Goal: Task Accomplishment & Management: Manage account settings

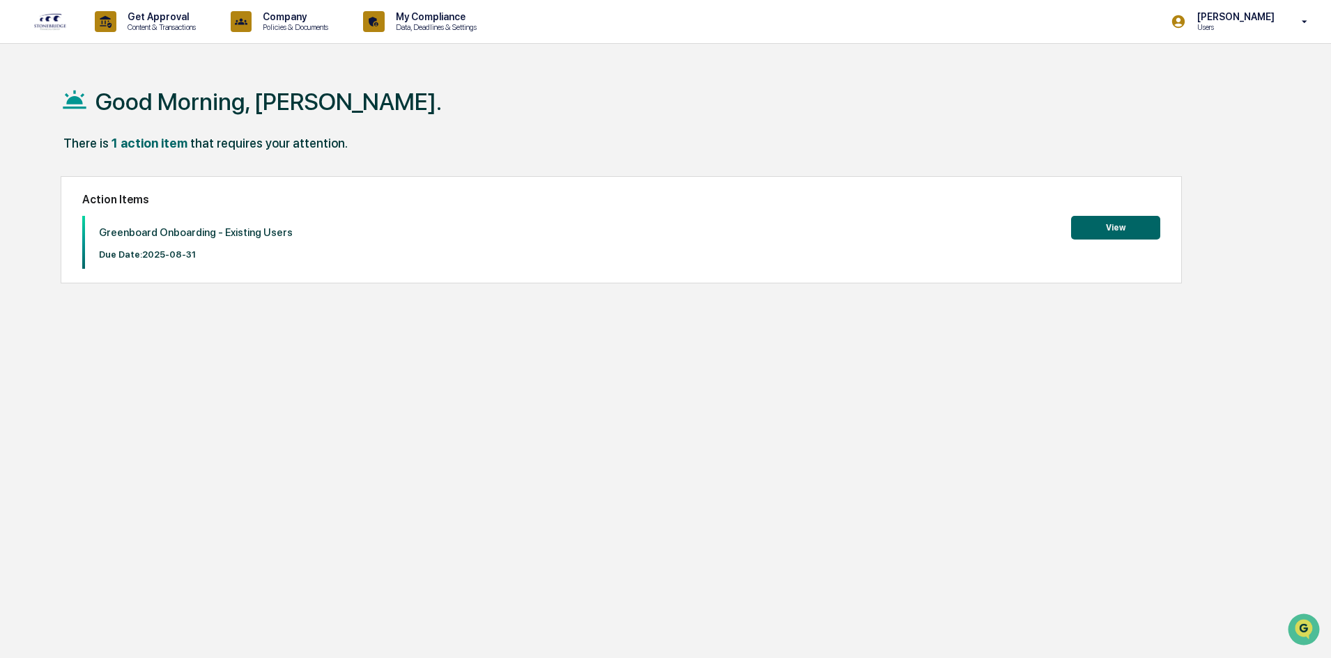
click at [1111, 225] on button "View" at bounding box center [1115, 228] width 89 height 24
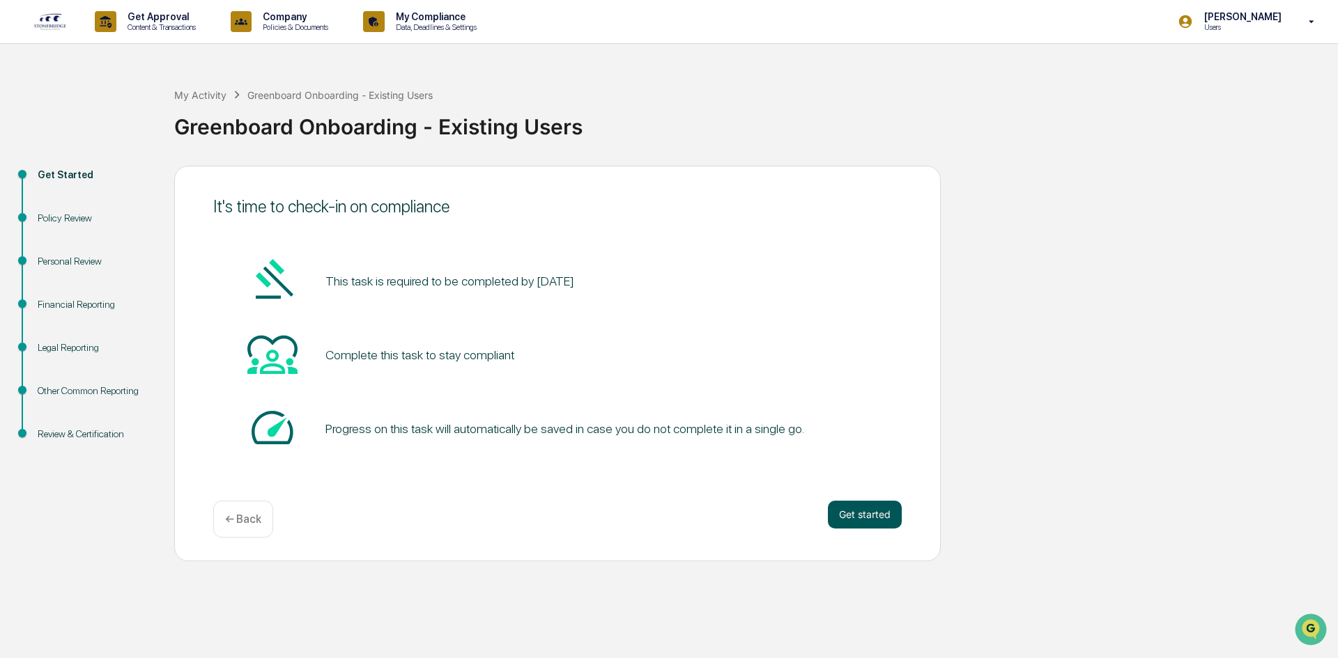
click at [866, 518] on button "Get started" at bounding box center [865, 515] width 74 height 28
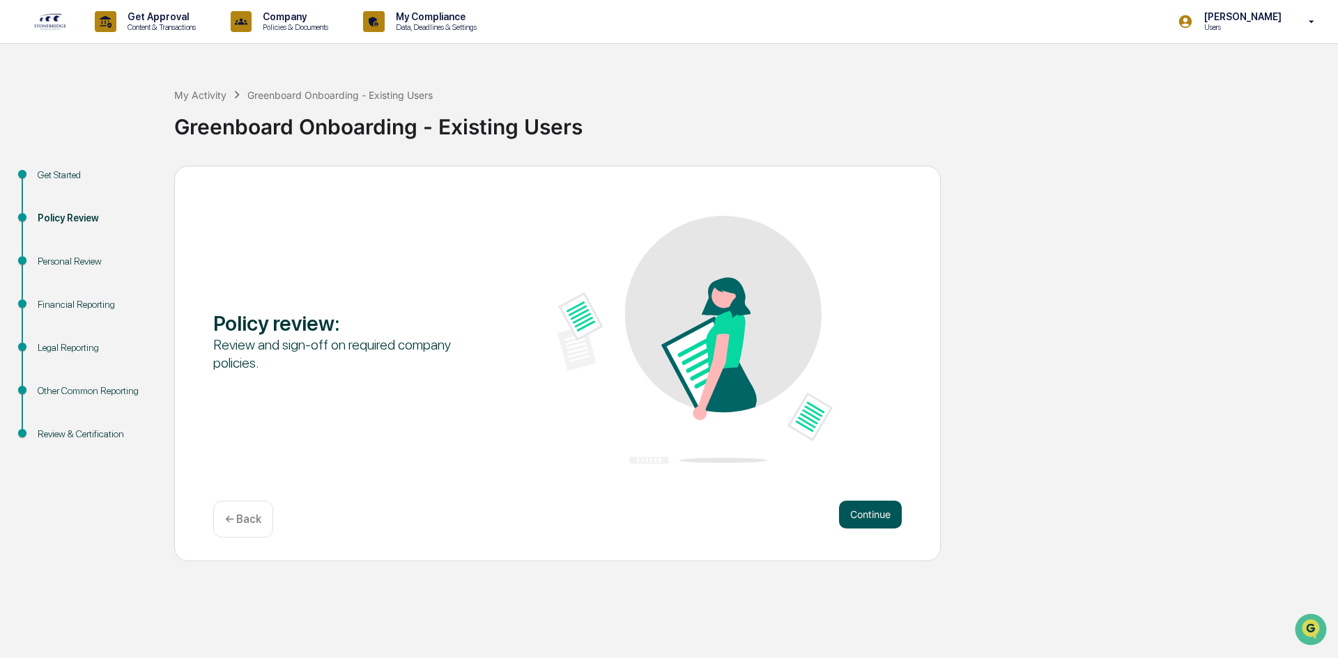
click at [879, 515] on button "Continue" at bounding box center [870, 515] width 63 height 28
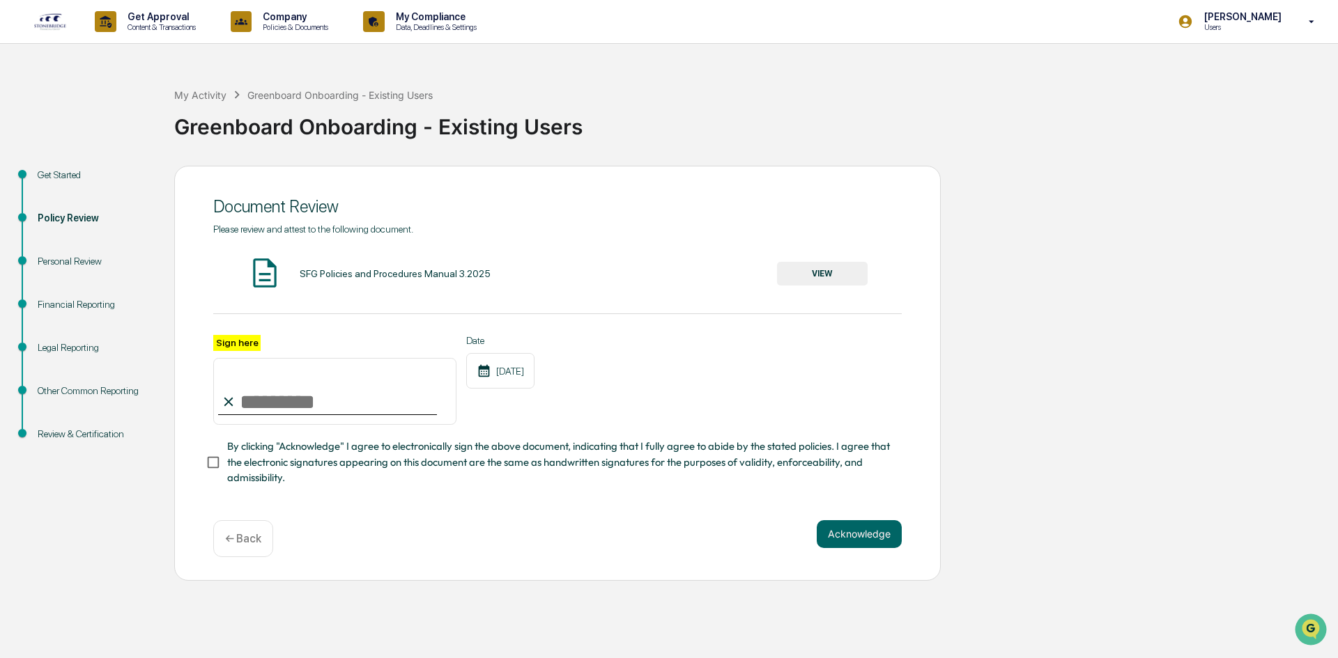
click at [809, 270] on button "VIEW" at bounding box center [822, 274] width 91 height 24
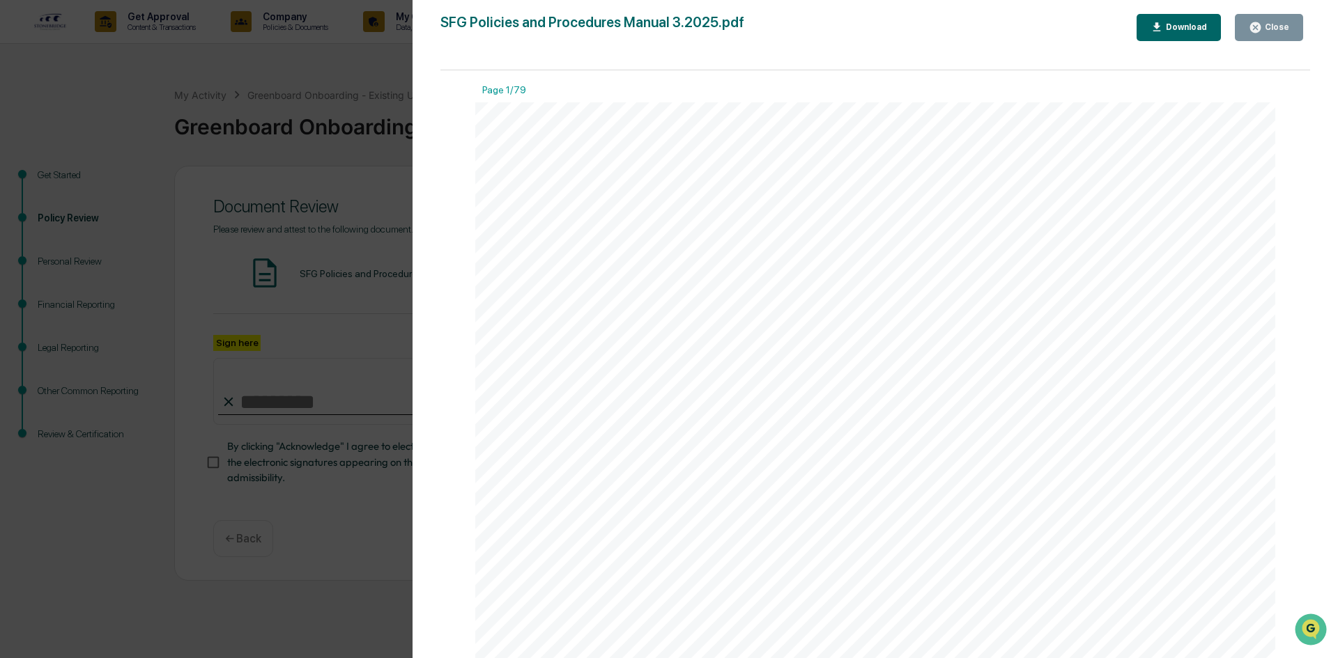
click at [1268, 25] on div "Close" at bounding box center [1275, 27] width 27 height 10
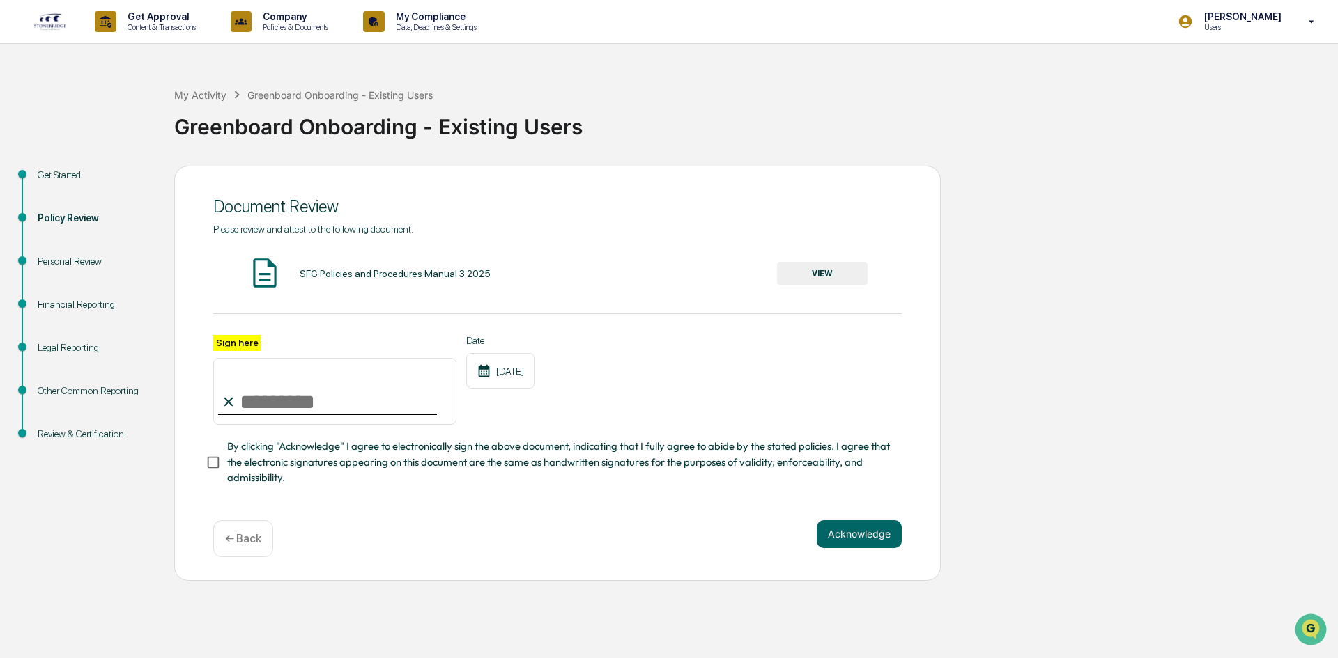
click at [266, 397] on input "Sign here" at bounding box center [334, 391] width 243 height 67
type input "*********"
click at [870, 541] on button "Acknowledge" at bounding box center [859, 535] width 85 height 28
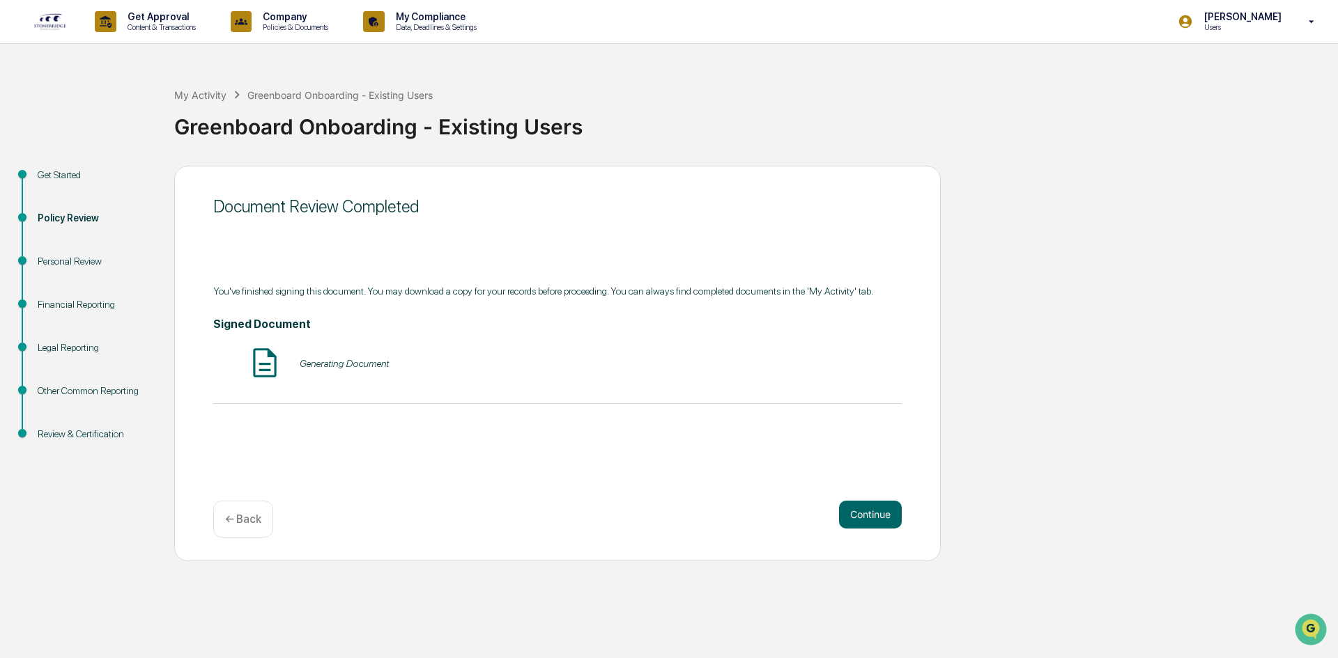
click at [327, 355] on div "Generating Document" at bounding box center [557, 364] width 688 height 37
click at [858, 510] on button "Continue" at bounding box center [870, 515] width 63 height 28
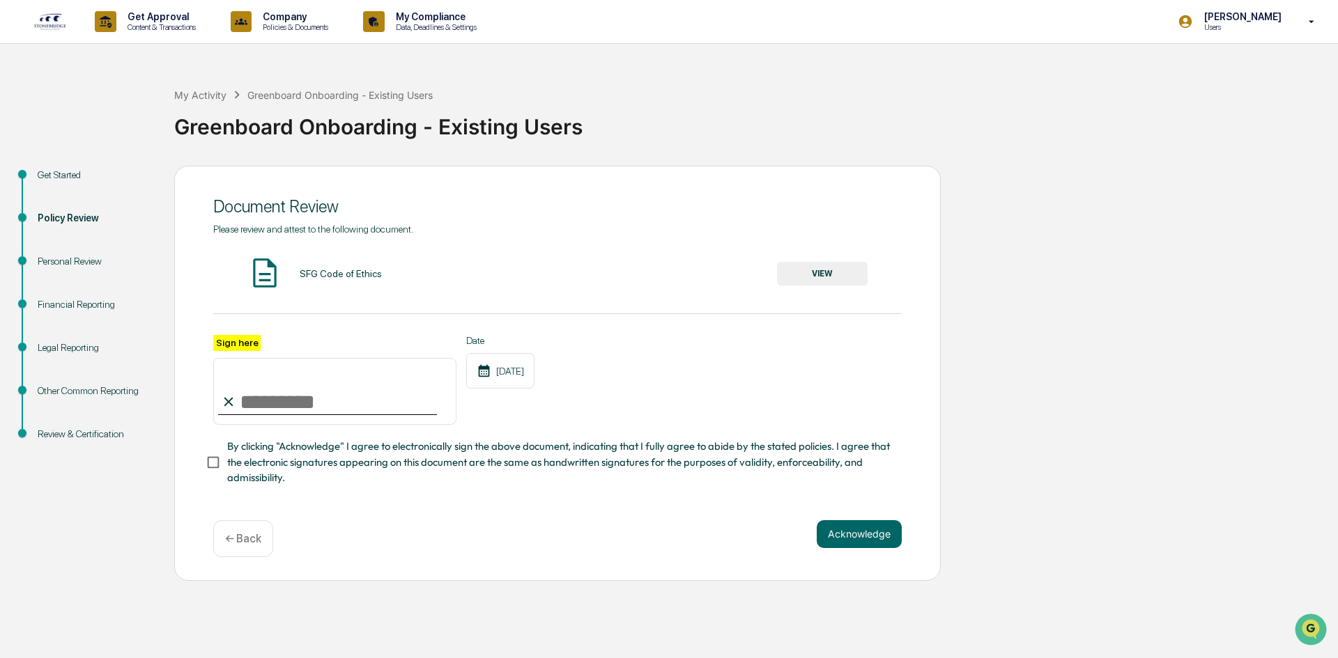
click at [336, 408] on input "Sign here" at bounding box center [334, 391] width 243 height 67
type input "*********"
click at [847, 548] on button "Acknowledge" at bounding box center [859, 535] width 85 height 28
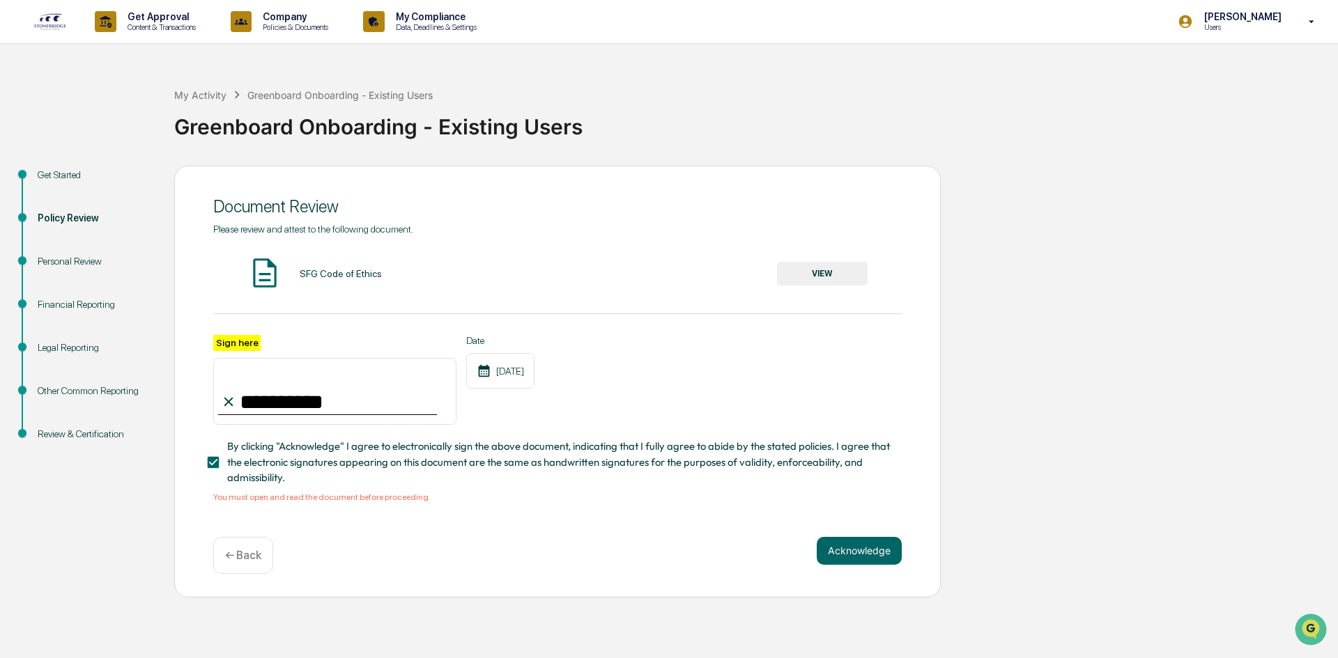
click at [792, 268] on button "VIEW" at bounding box center [822, 274] width 91 height 24
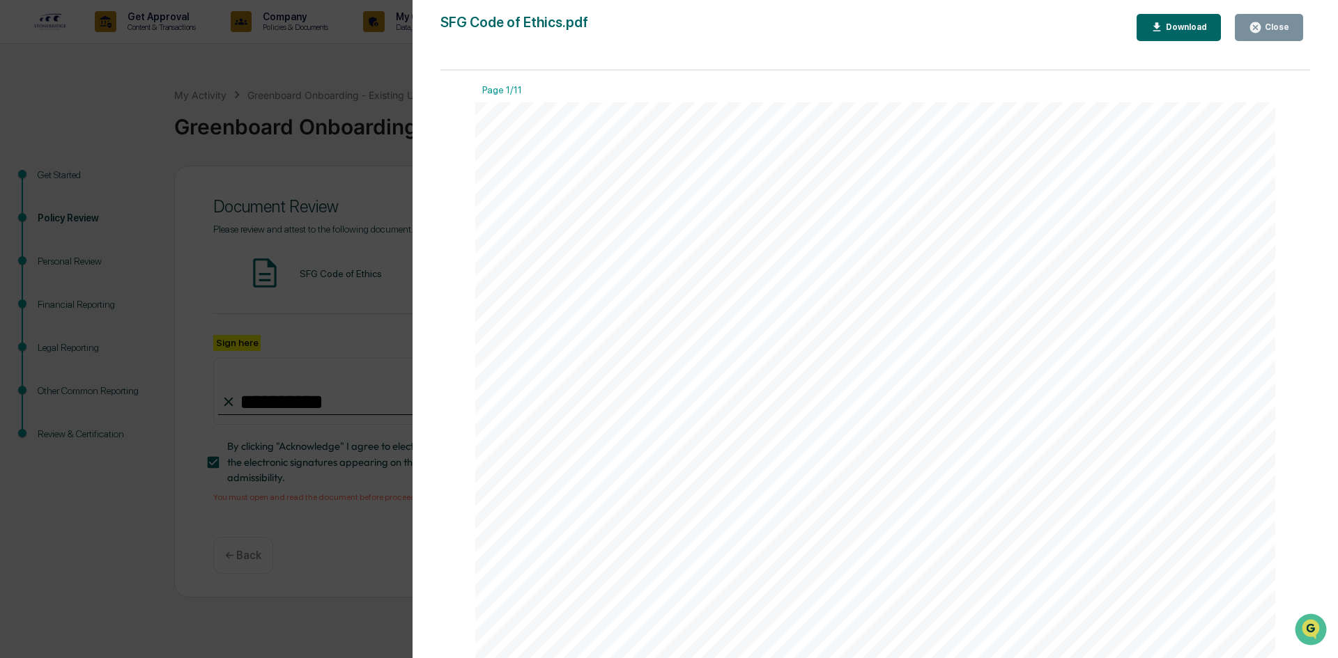
click at [1265, 34] on button "Close" at bounding box center [1269, 27] width 68 height 27
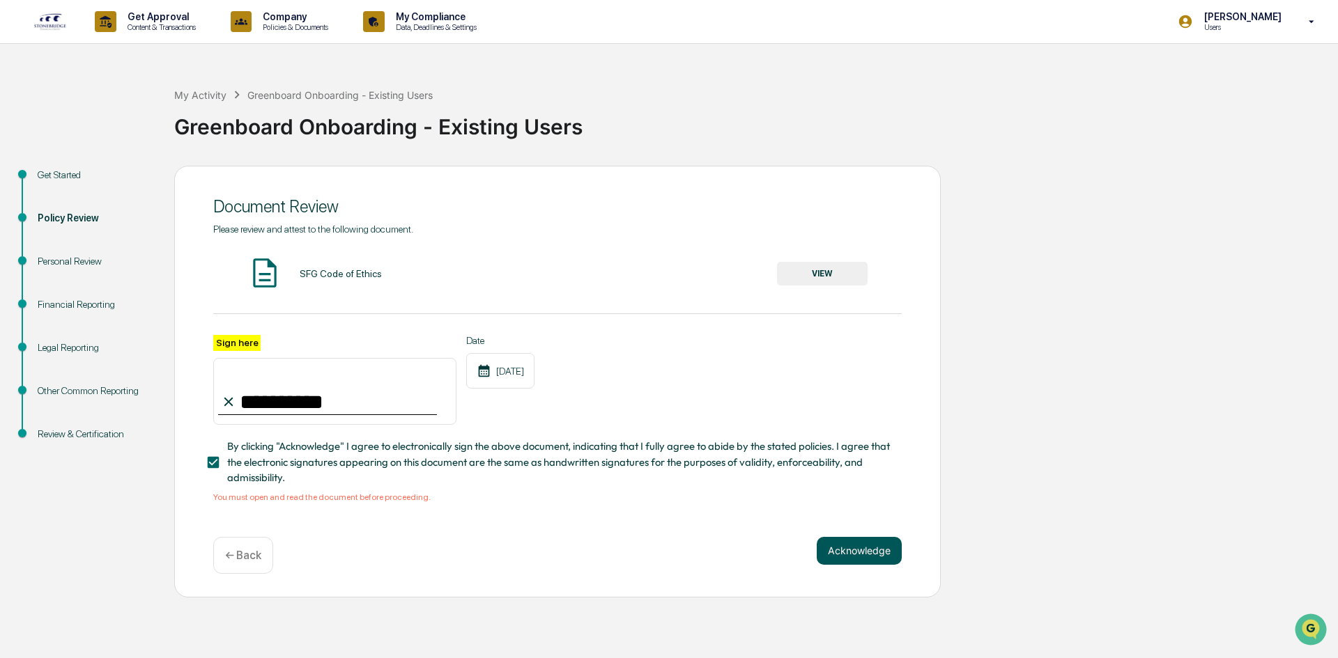
click at [848, 549] on button "Acknowledge" at bounding box center [859, 551] width 85 height 28
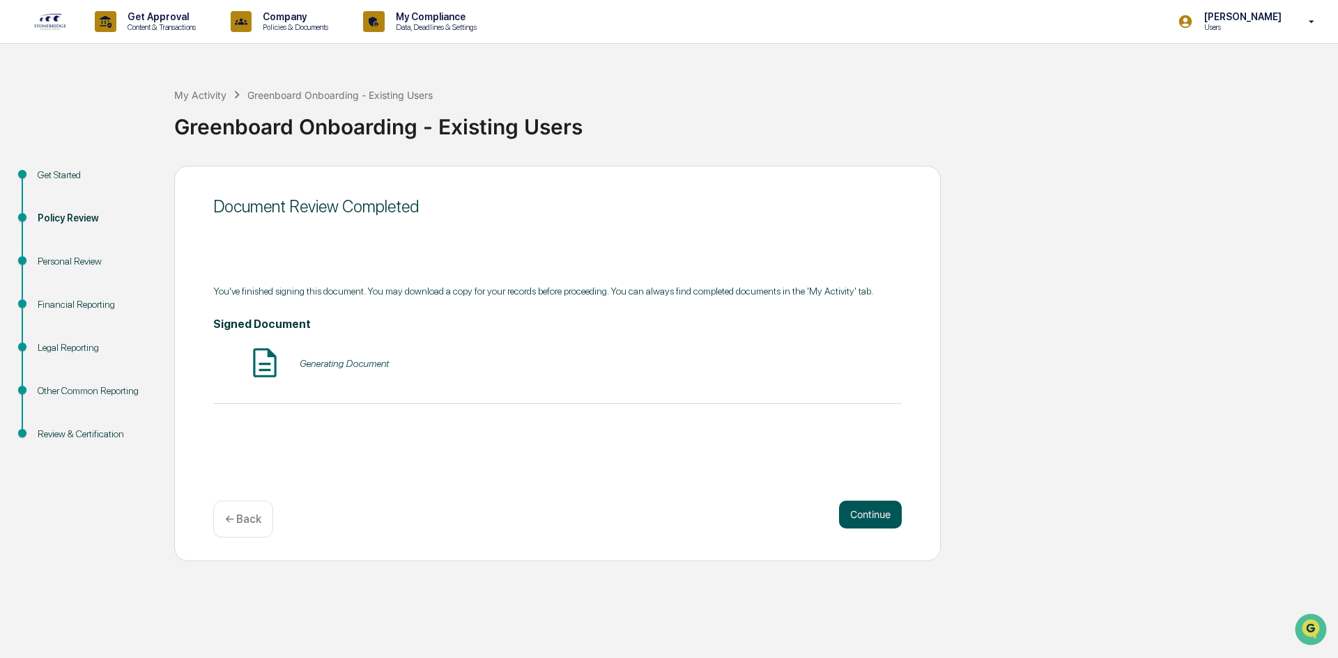
click at [879, 526] on button "Continue" at bounding box center [870, 515] width 63 height 28
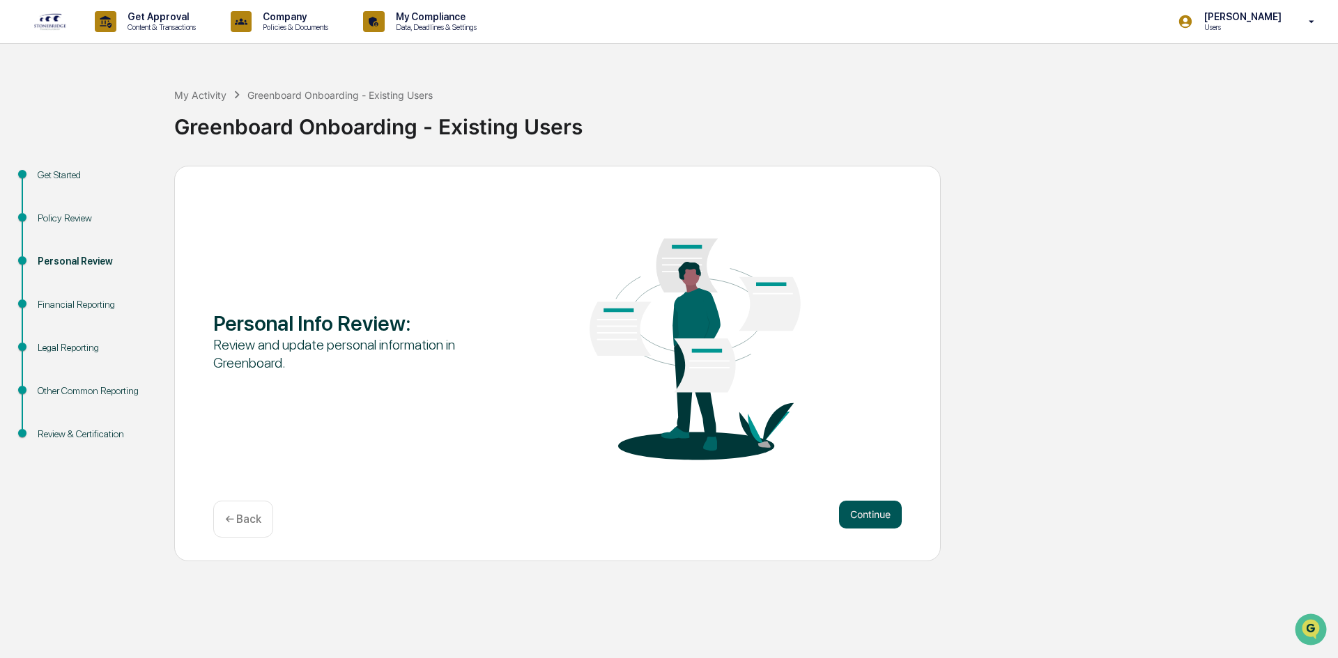
click at [851, 502] on button "Continue" at bounding box center [870, 515] width 63 height 28
click at [887, 513] on button "Continue" at bounding box center [870, 515] width 63 height 28
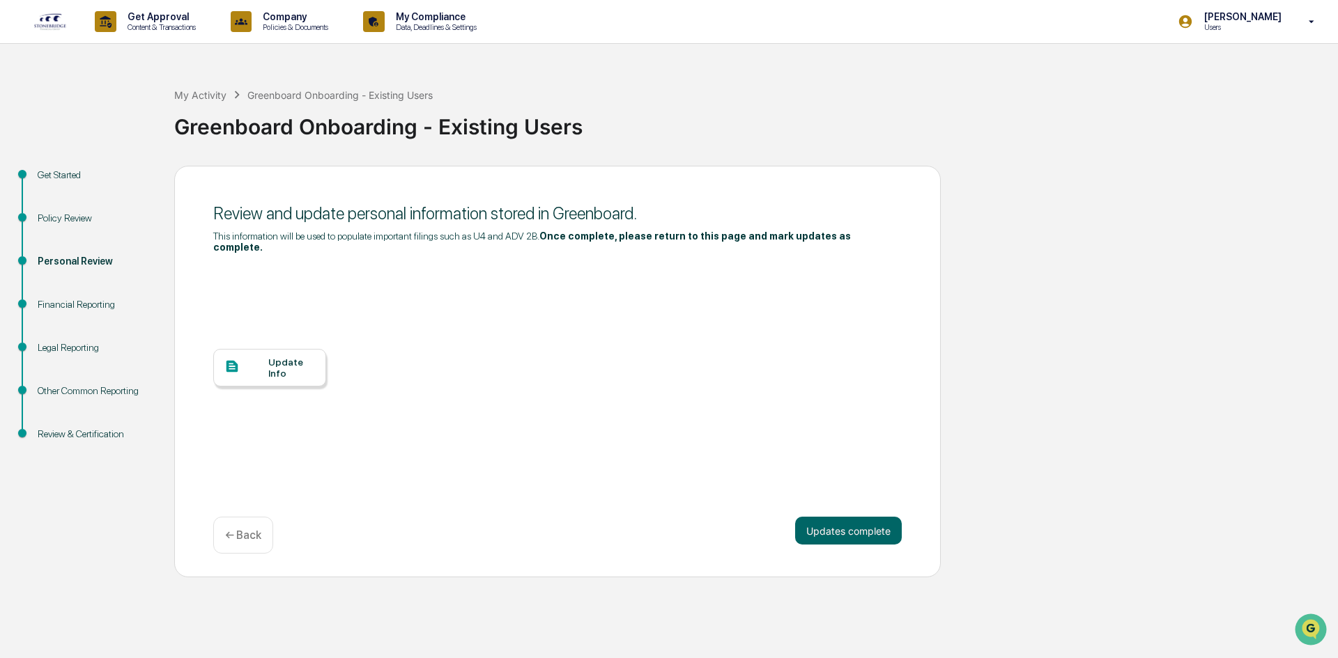
click at [292, 363] on div "Update Info" at bounding box center [291, 368] width 47 height 22
click at [645, 257] on div "Update Info" at bounding box center [557, 378] width 688 height 251
click at [645, 256] on div "Update Info" at bounding box center [557, 378] width 688 height 251
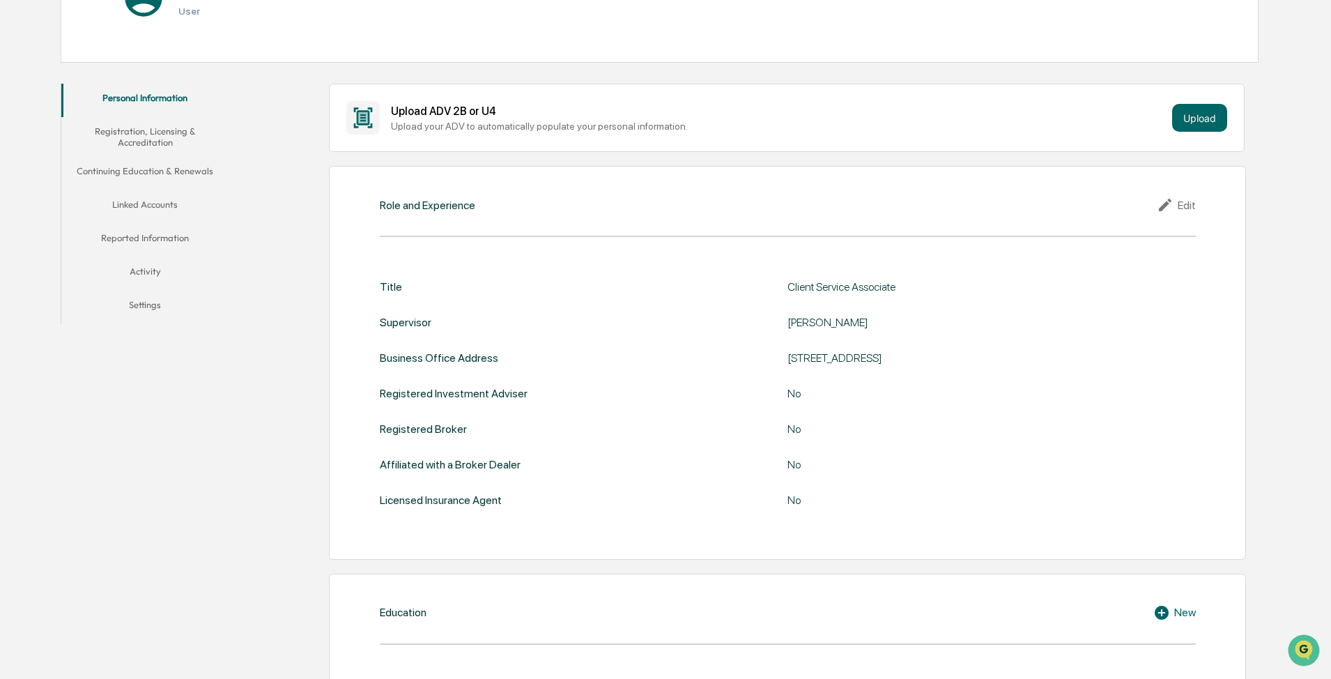
scroll to position [209, 0]
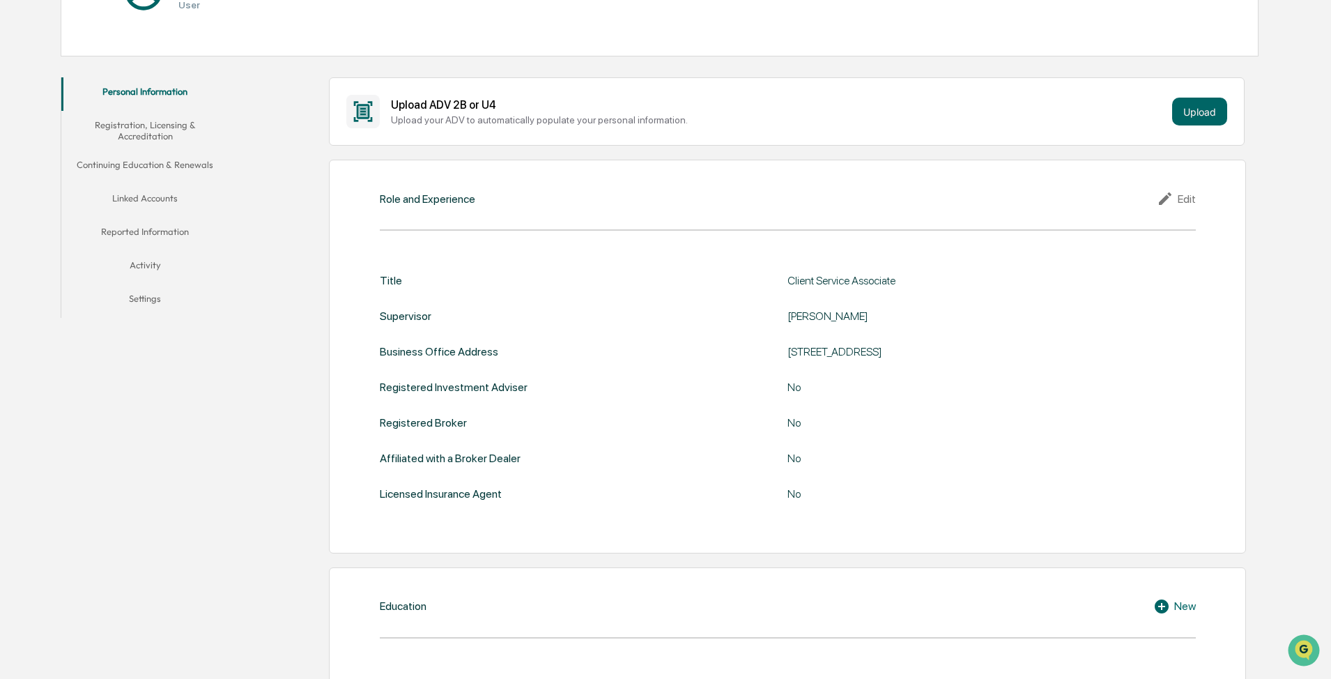
click at [446, 197] on div "Edit" at bounding box center [1176, 198] width 39 height 17
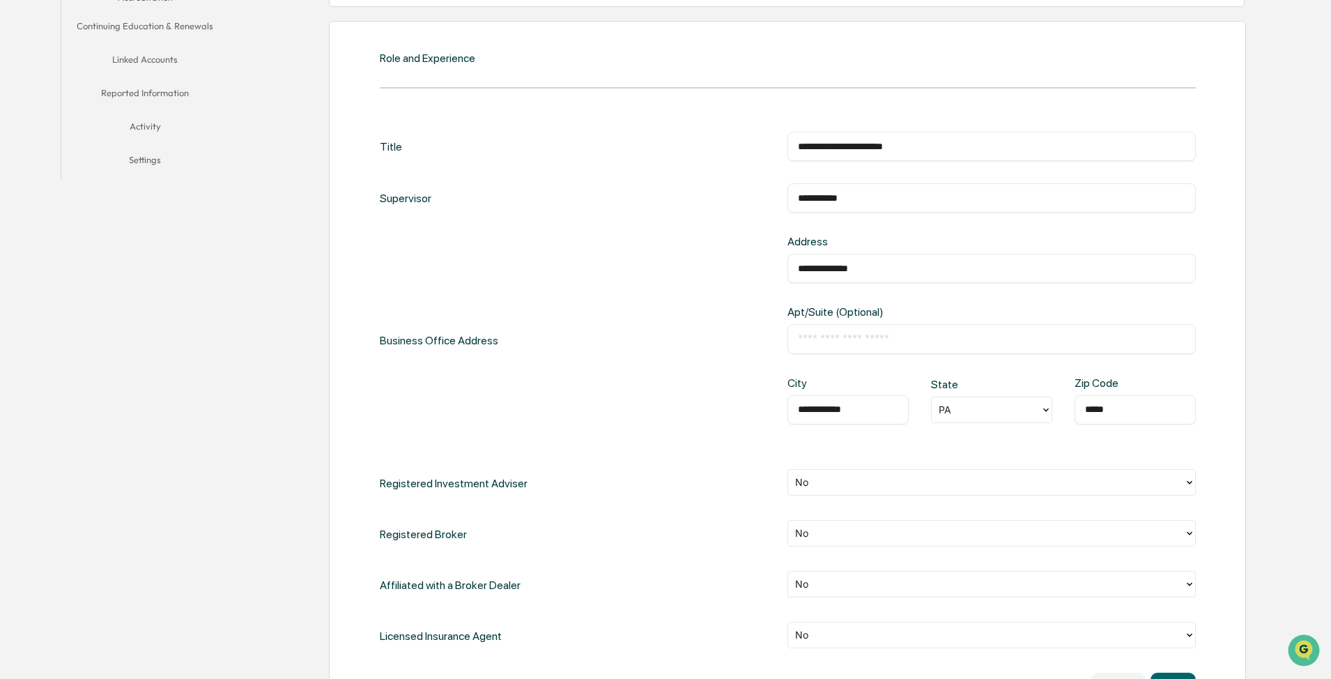
scroll to position [348, 0]
drag, startPoint x: 937, startPoint y: 341, endPoint x: 955, endPoint y: 334, distance: 18.5
click at [446, 247] on input "text" at bounding box center [991, 338] width 387 height 14
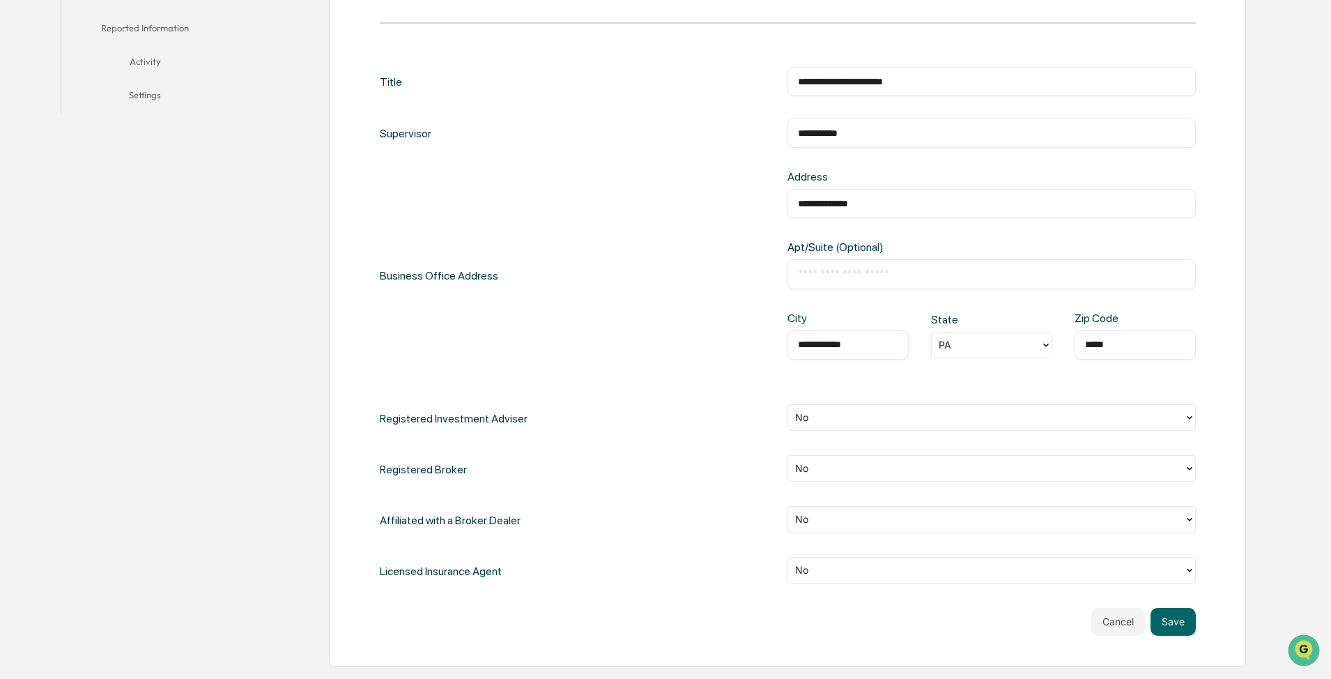
scroll to position [557, 0]
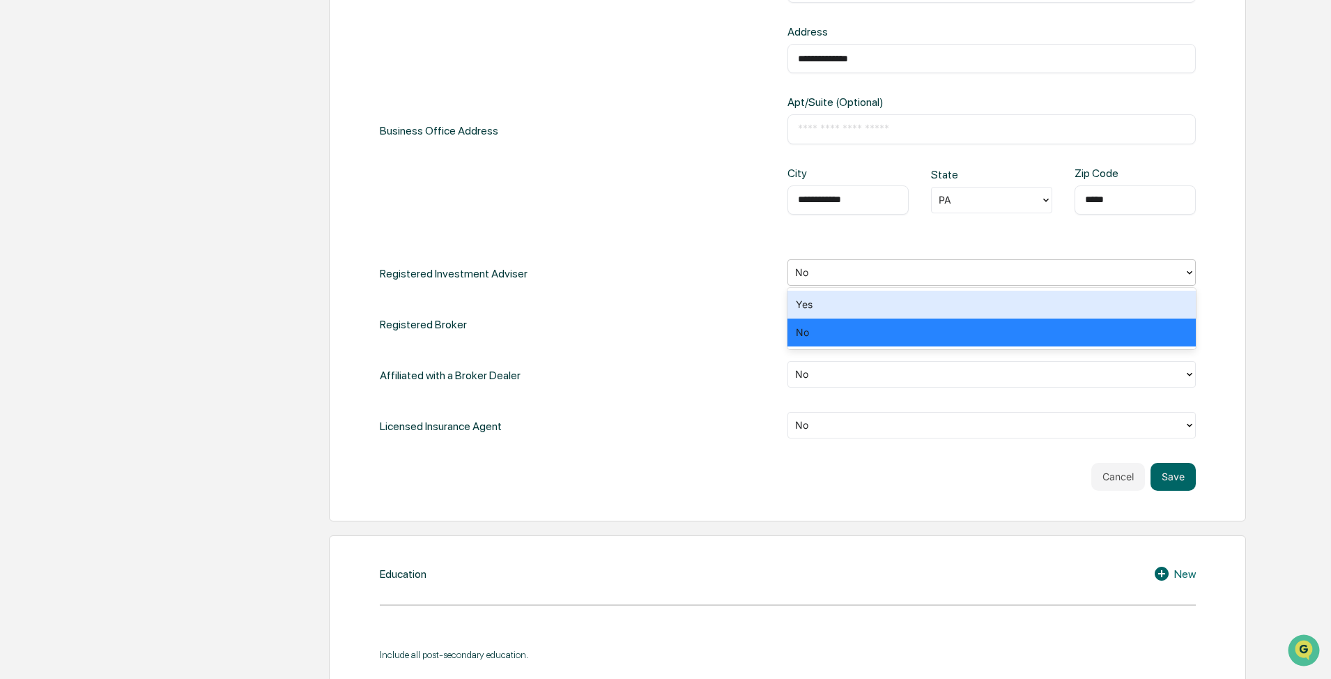
click at [446, 247] on div at bounding box center [986, 272] width 382 height 16
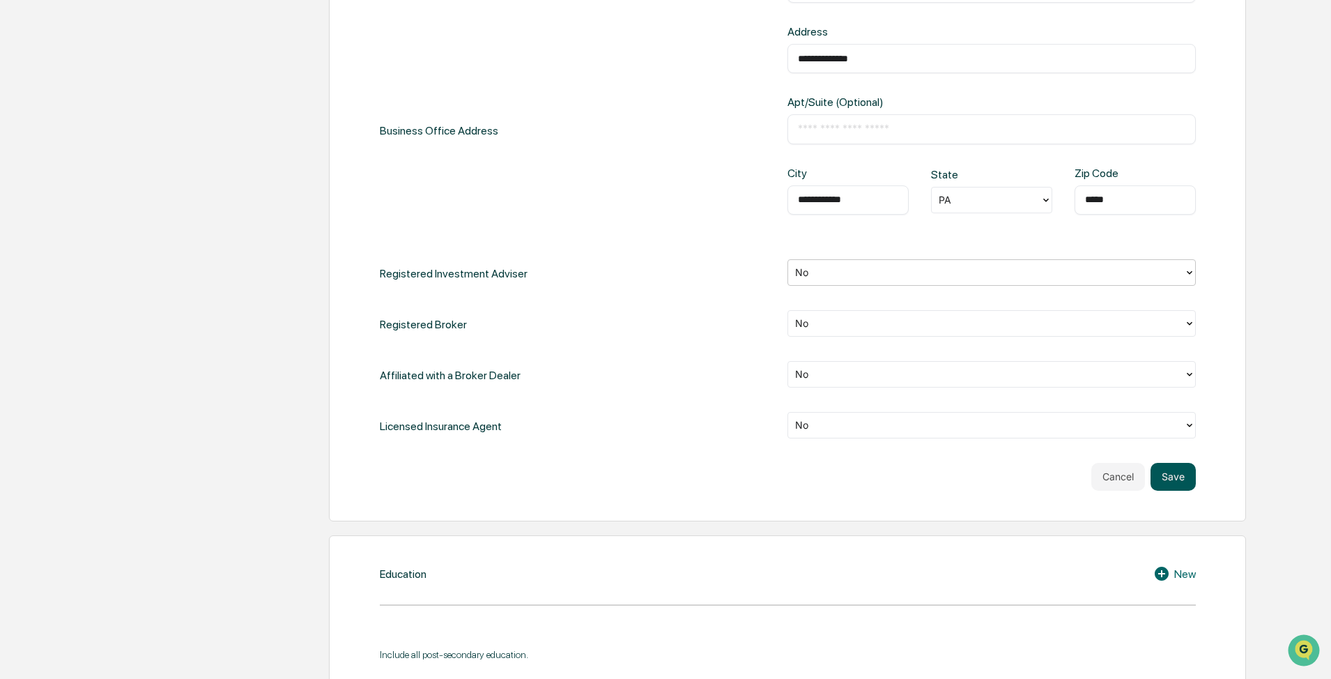
click at [446, 247] on button "Save" at bounding box center [1172, 477] width 45 height 28
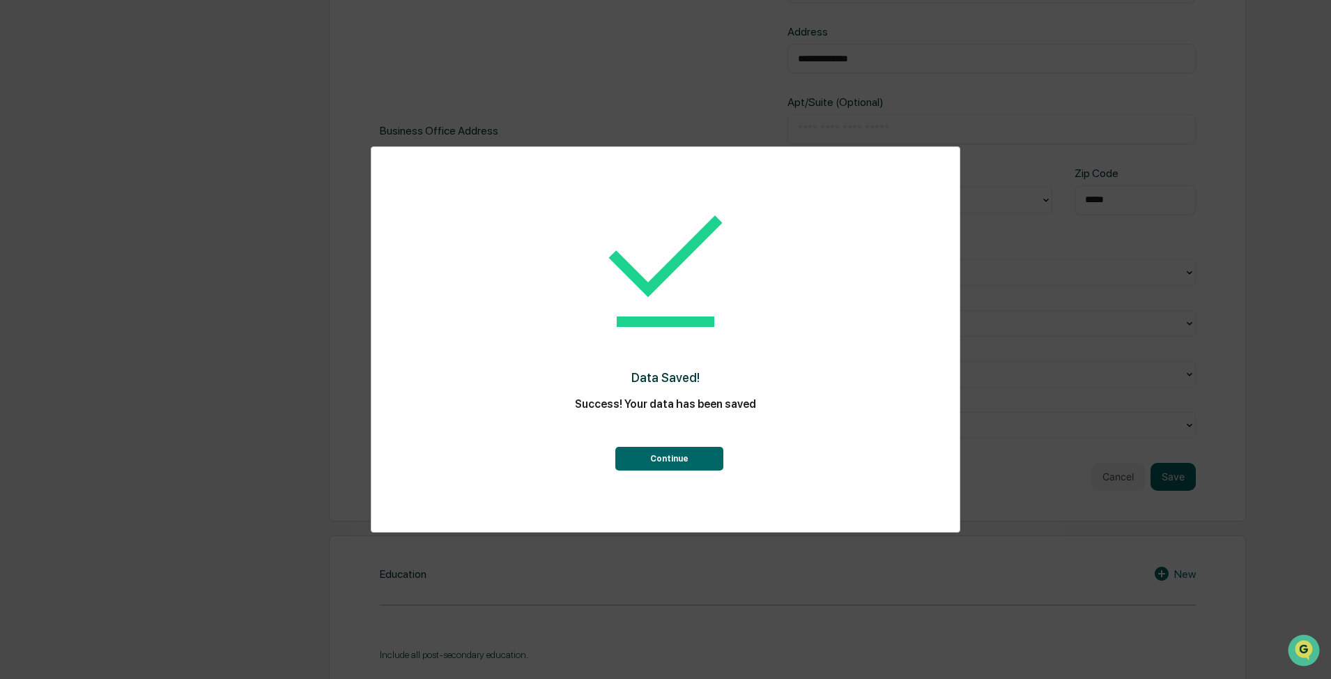
click at [446, 247] on button "Continue" at bounding box center [669, 459] width 108 height 24
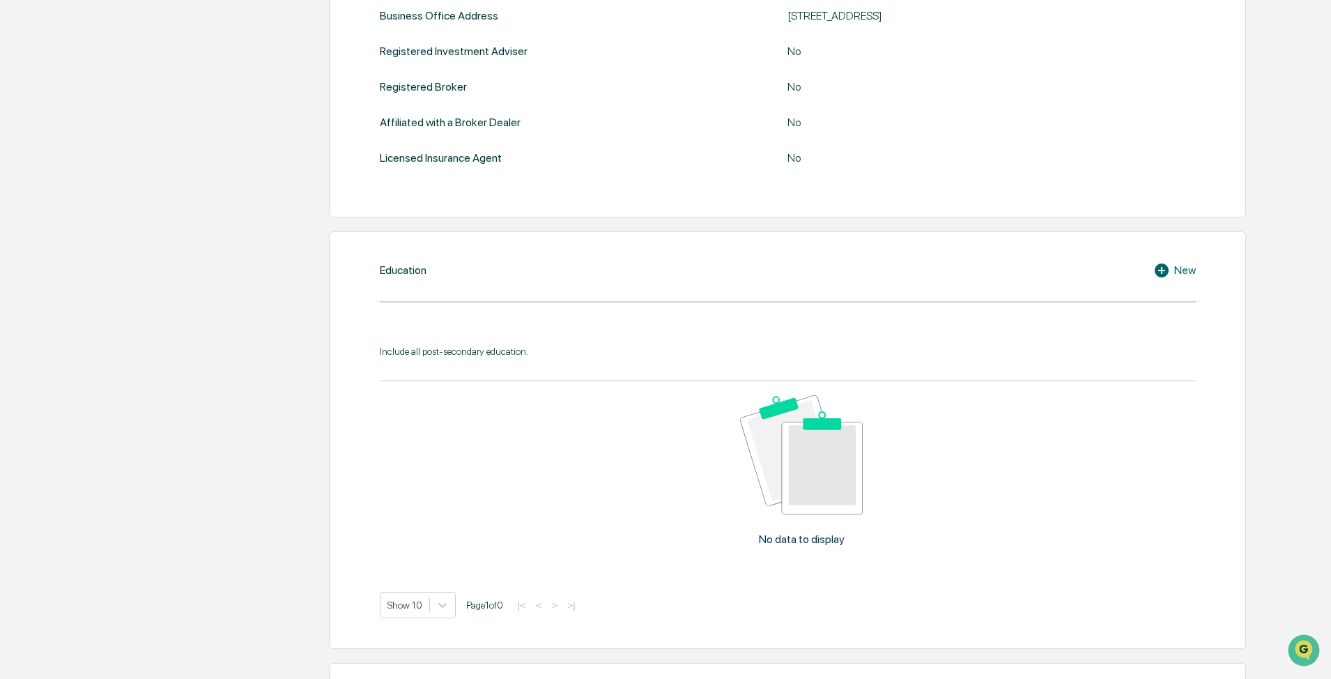
click at [446, 247] on icon at bounding box center [1163, 270] width 21 height 17
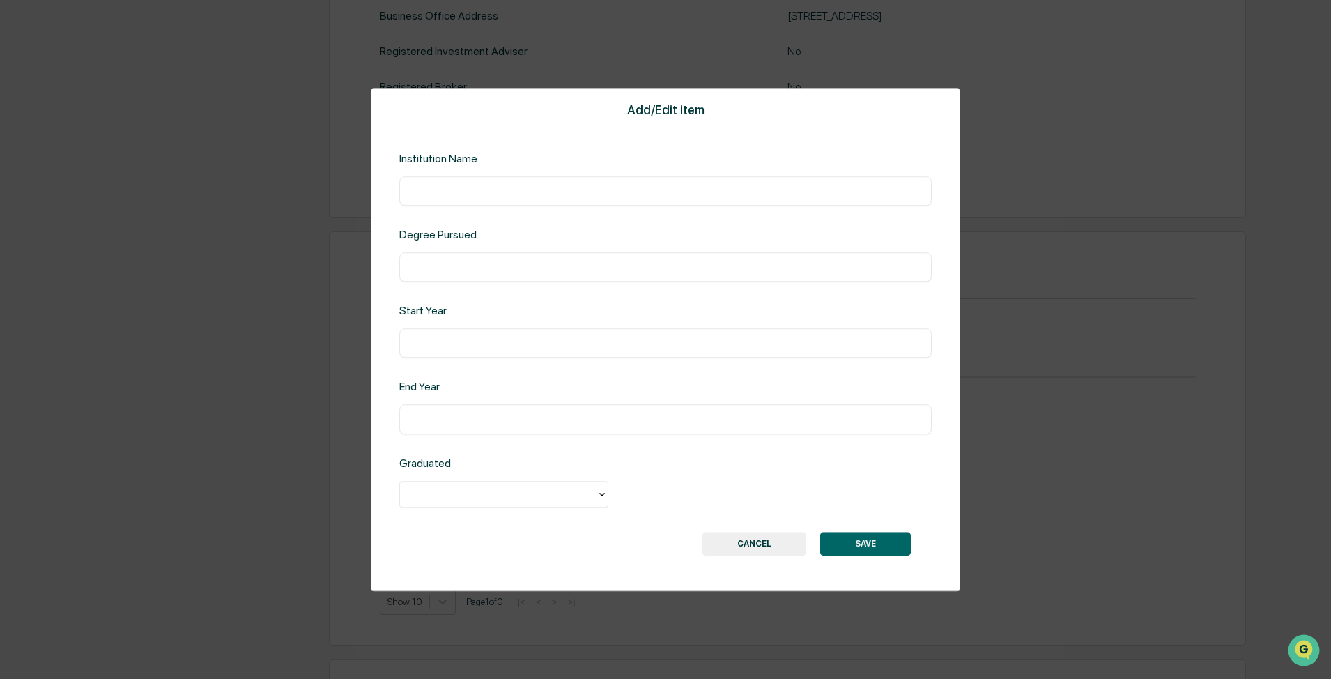
click at [446, 190] on input "text" at bounding box center [665, 191] width 511 height 14
type input "**********"
type input "*********"
type input "****"
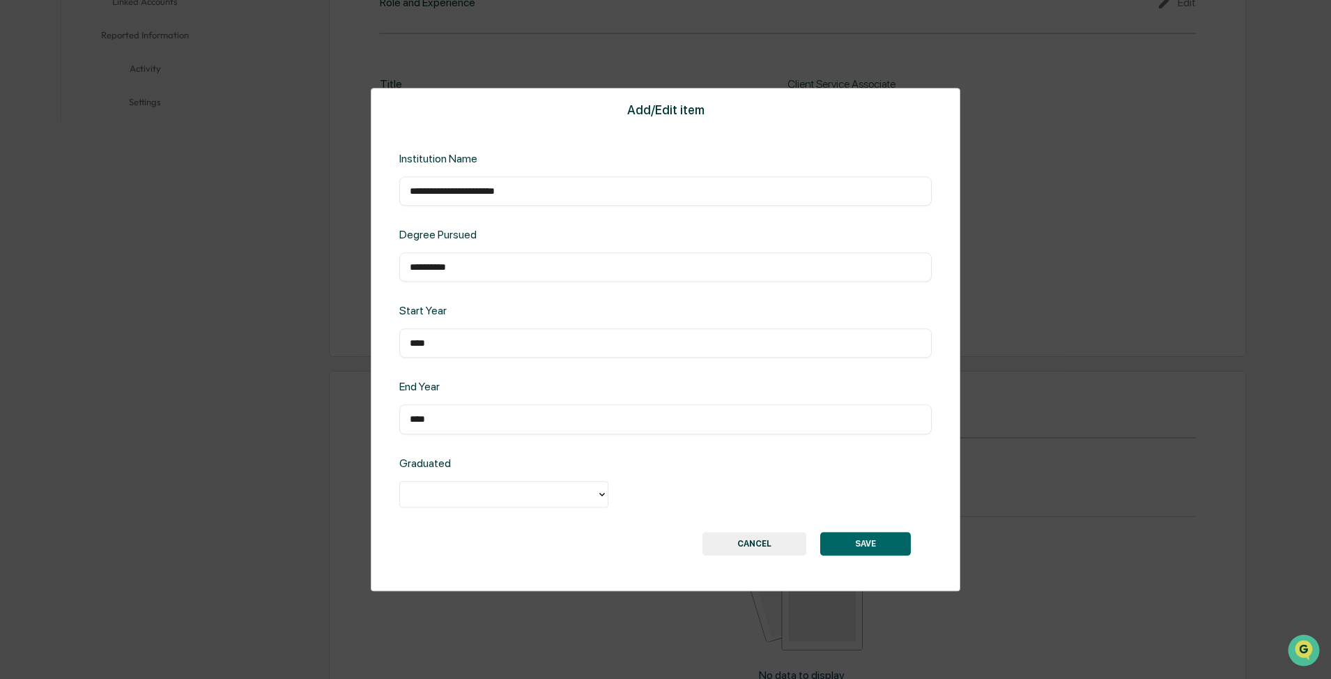
type input "****"
click at [446, 247] on div at bounding box center [498, 494] width 183 height 16
click at [446, 247] on div "Yes" at bounding box center [503, 526] width 209 height 28
click at [446, 247] on button "SAVE" at bounding box center [865, 544] width 91 height 24
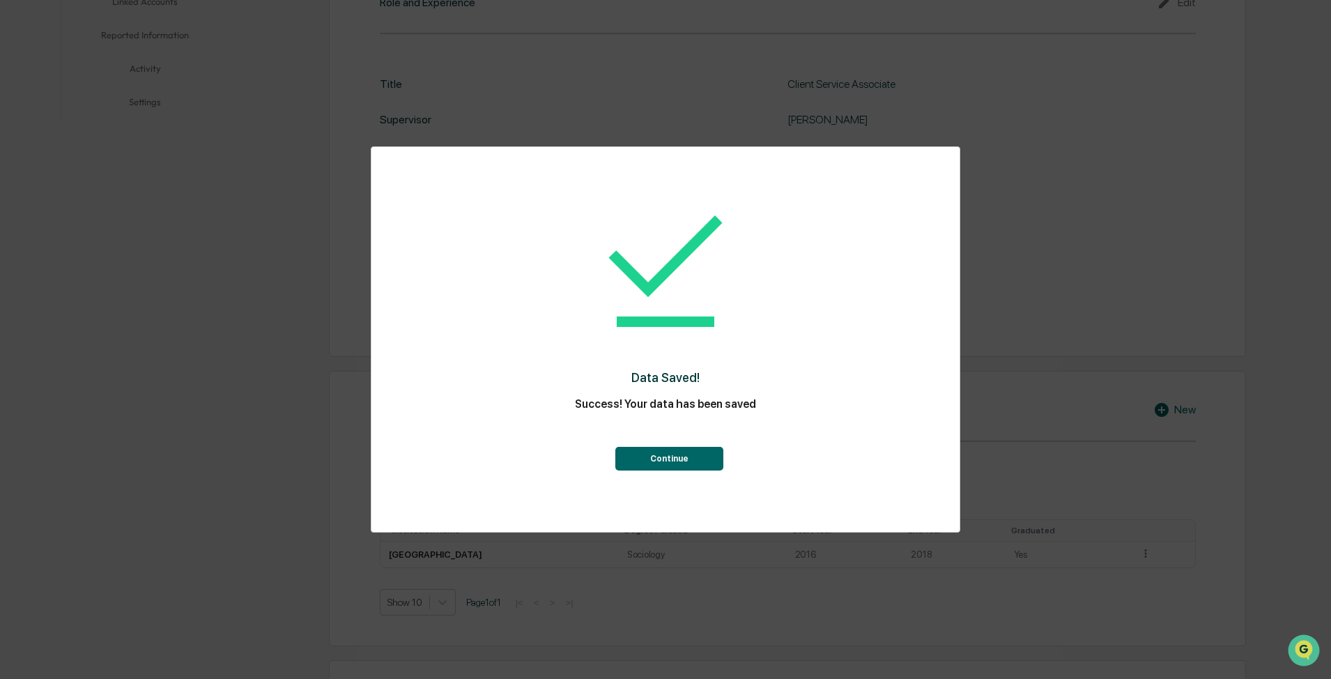
click at [446, 247] on button "Continue" at bounding box center [669, 459] width 108 height 24
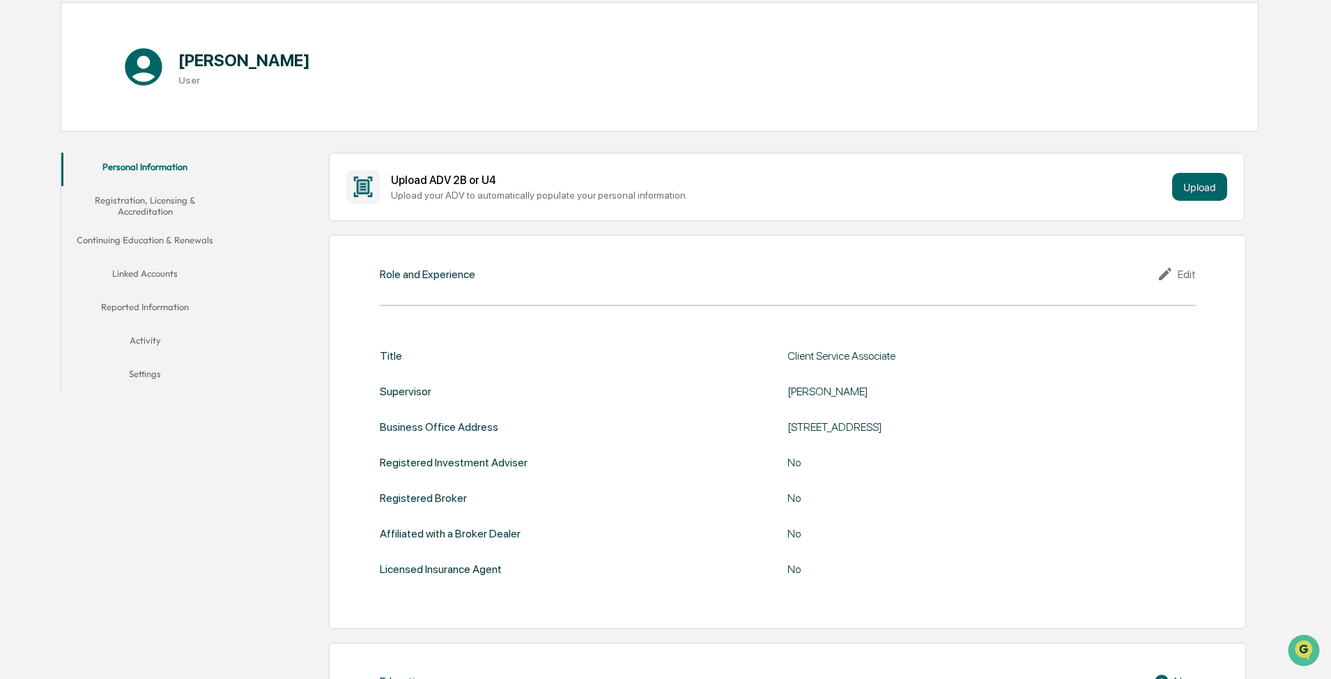
scroll to position [0, 0]
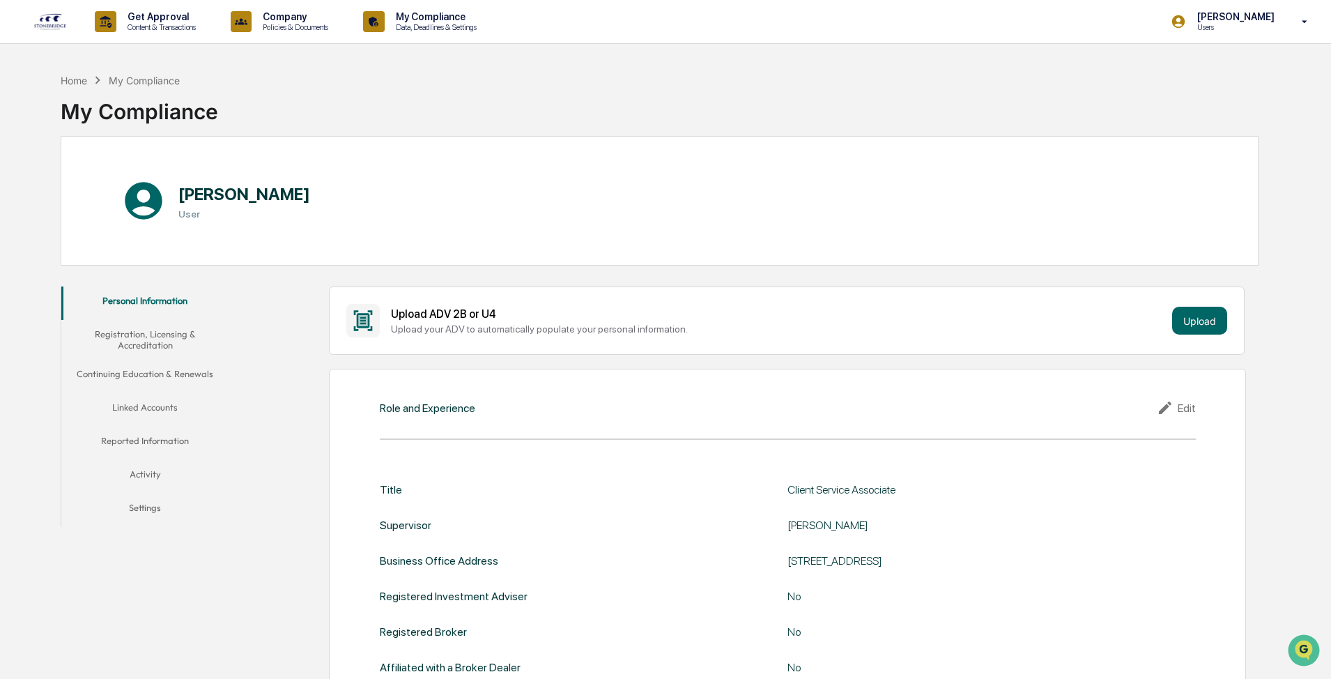
click at [146, 247] on button "Continuing Education & Renewals" at bounding box center [144, 376] width 167 height 33
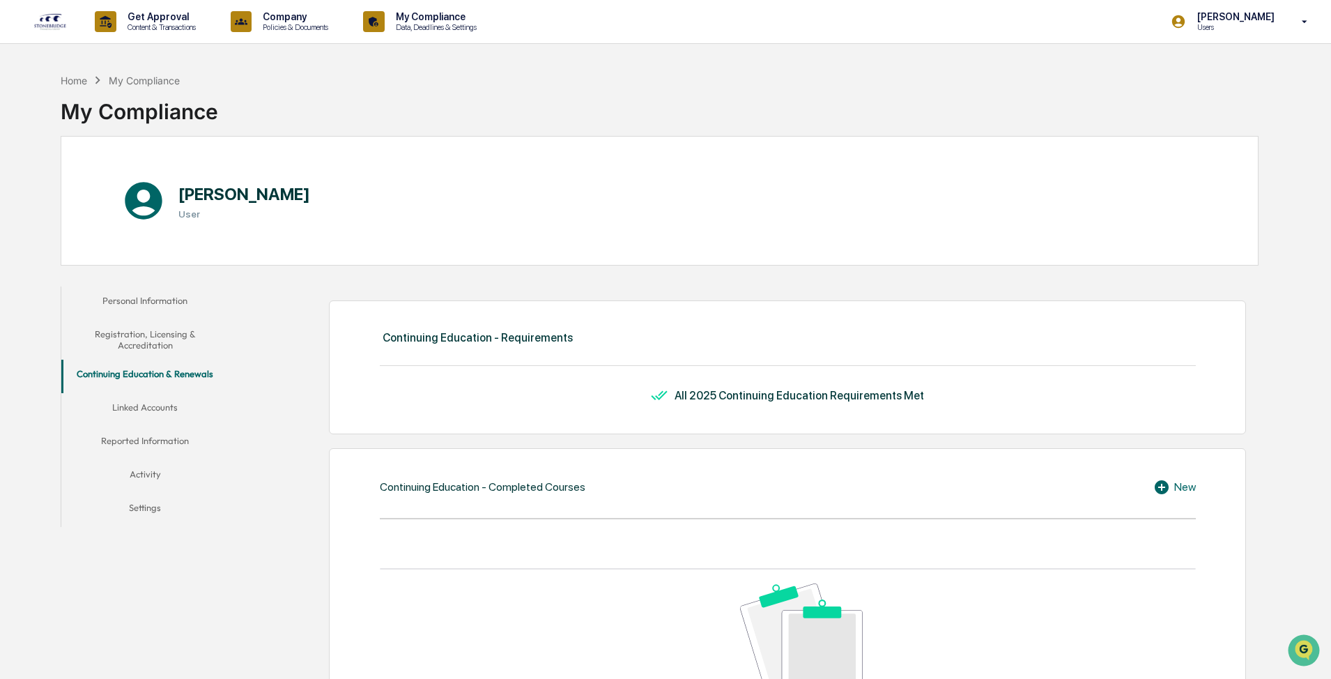
click at [151, 247] on button "Linked Accounts" at bounding box center [144, 409] width 167 height 33
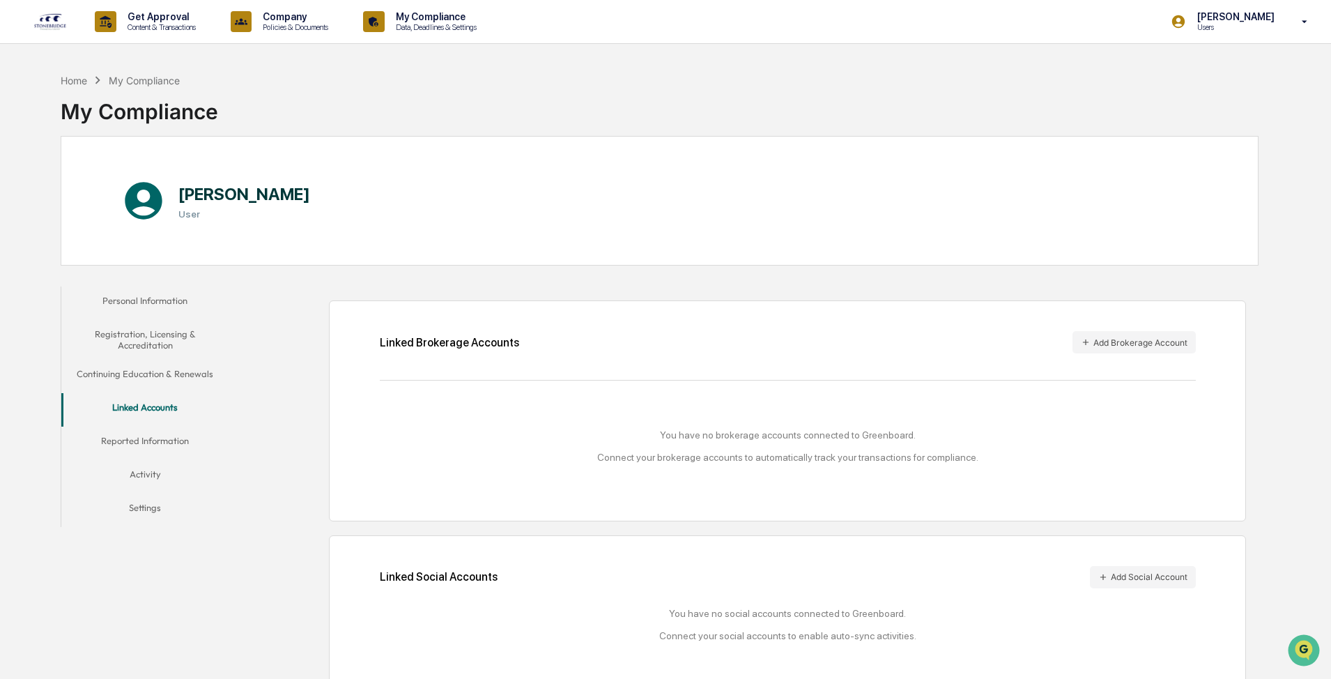
click at [147, 247] on button "Reported Information" at bounding box center [144, 442] width 167 height 33
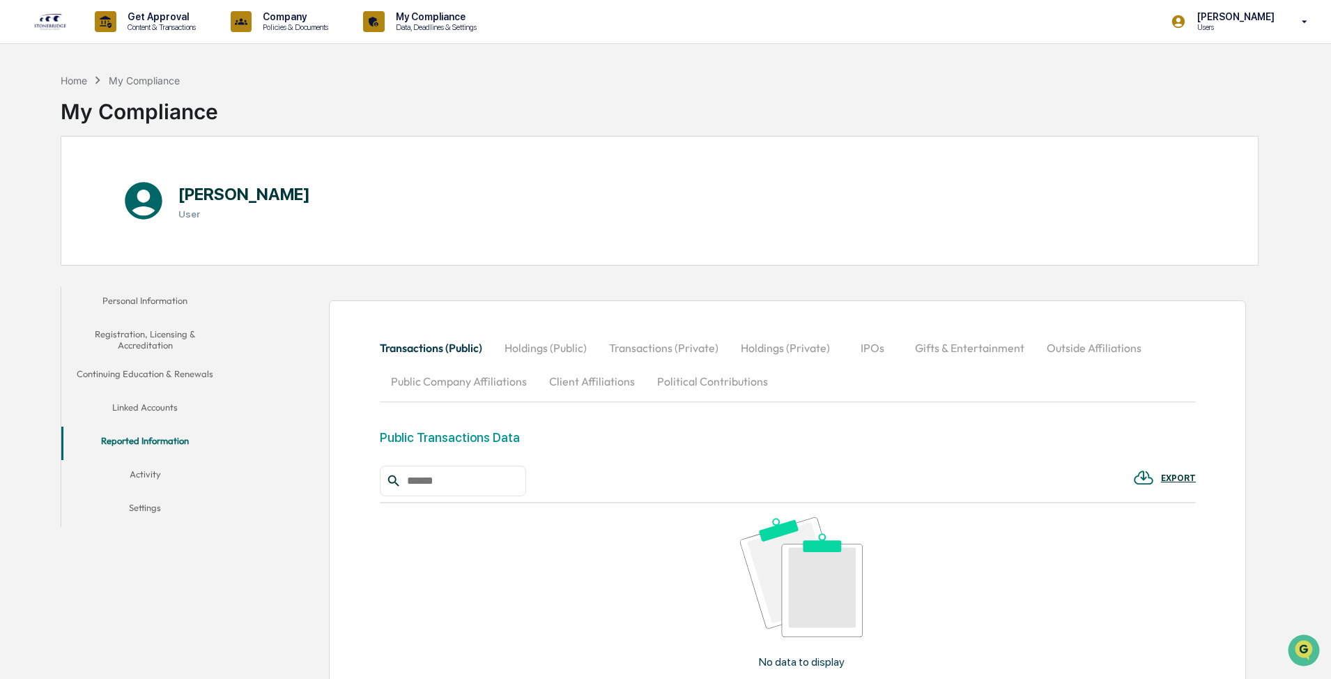
click at [156, 247] on button "Activity" at bounding box center [144, 476] width 167 height 33
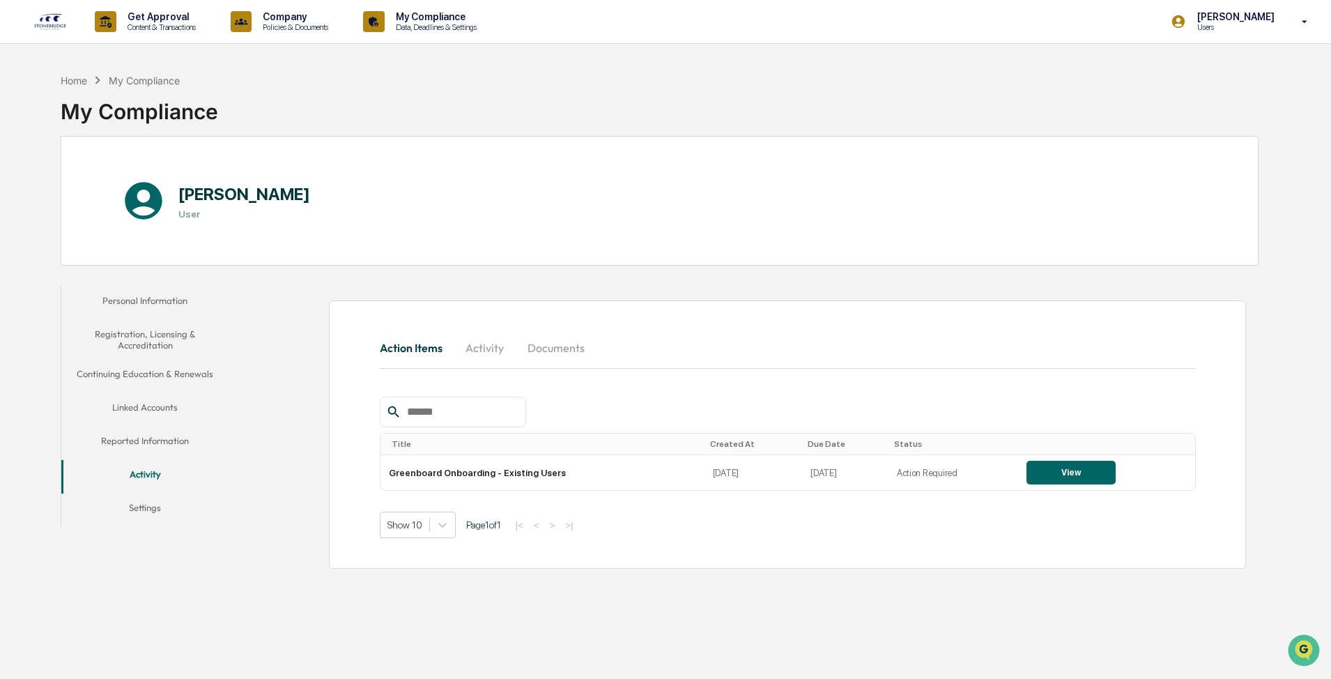
click at [158, 247] on button "Settings" at bounding box center [144, 509] width 167 height 33
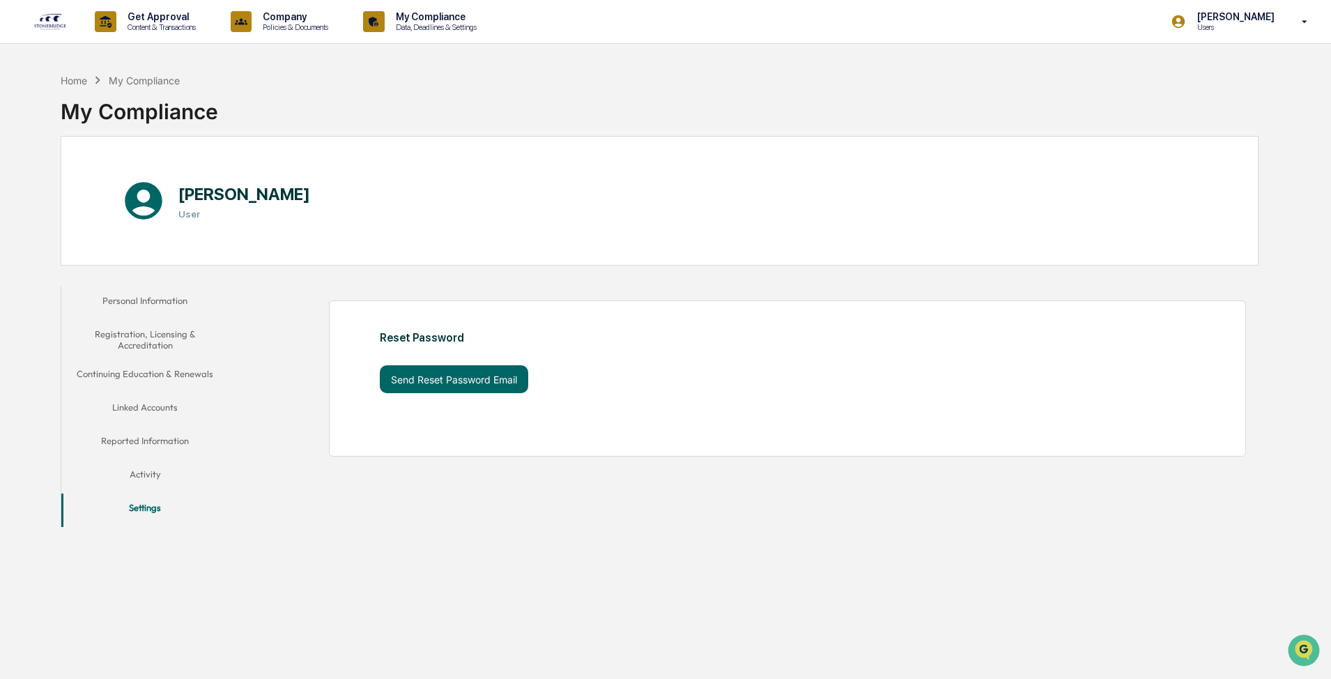
click at [148, 247] on button "Registration, Licensing & Accreditation" at bounding box center [144, 340] width 167 height 40
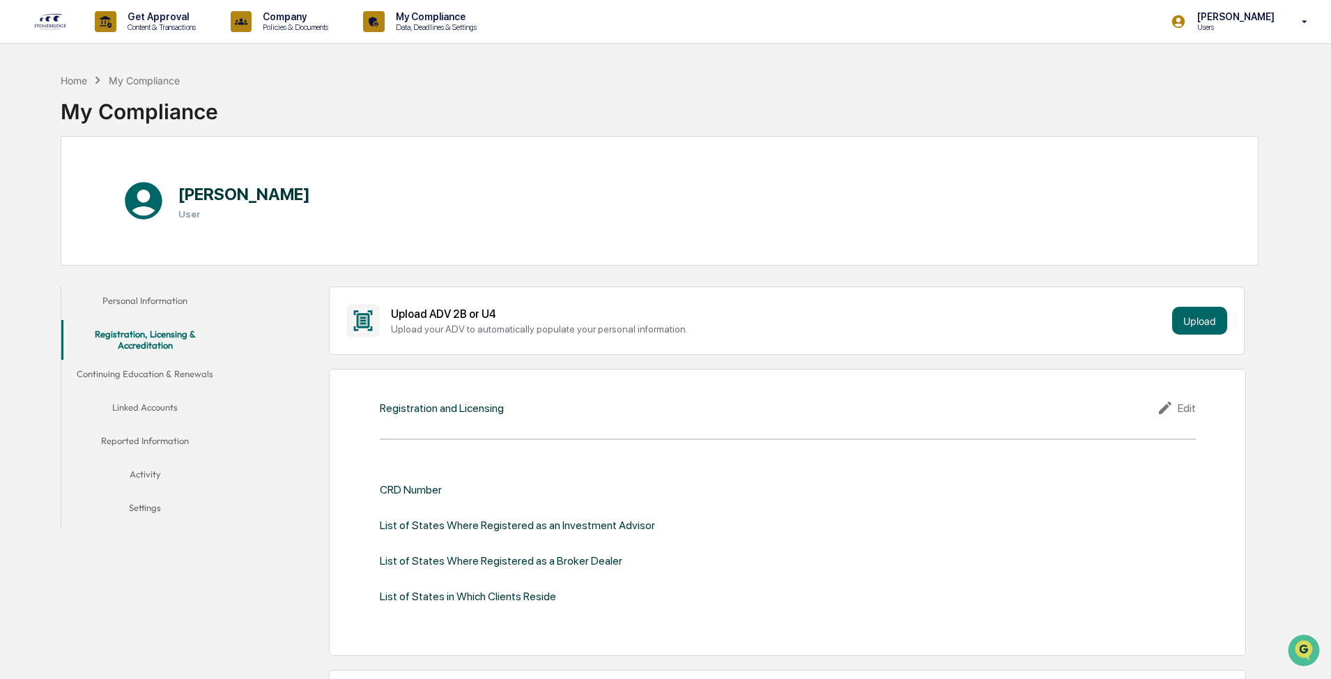
click at [153, 247] on button "Personal Information" at bounding box center [144, 302] width 167 height 33
